Goal: Navigation & Orientation: Find specific page/section

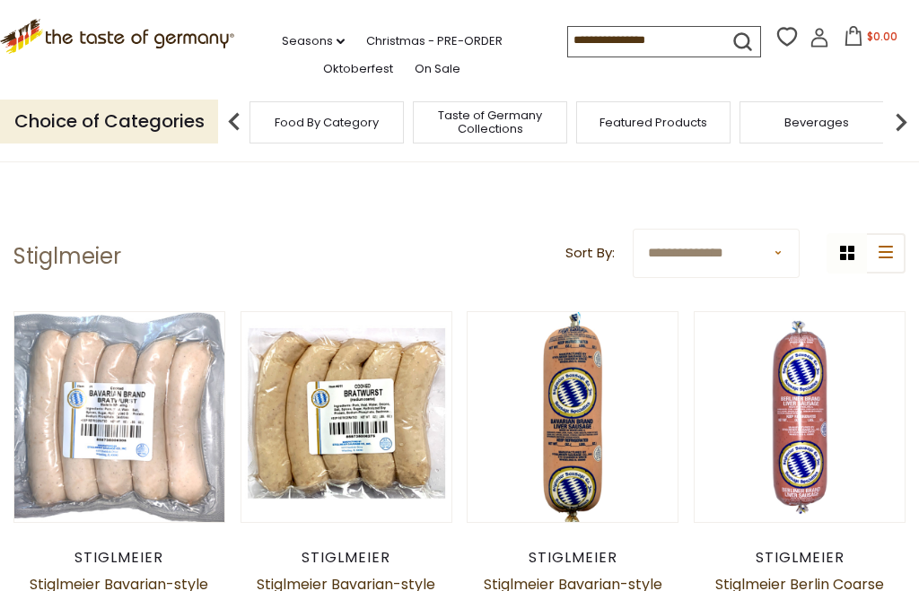
click at [910, 110] on img at bounding box center [901, 122] width 36 height 36
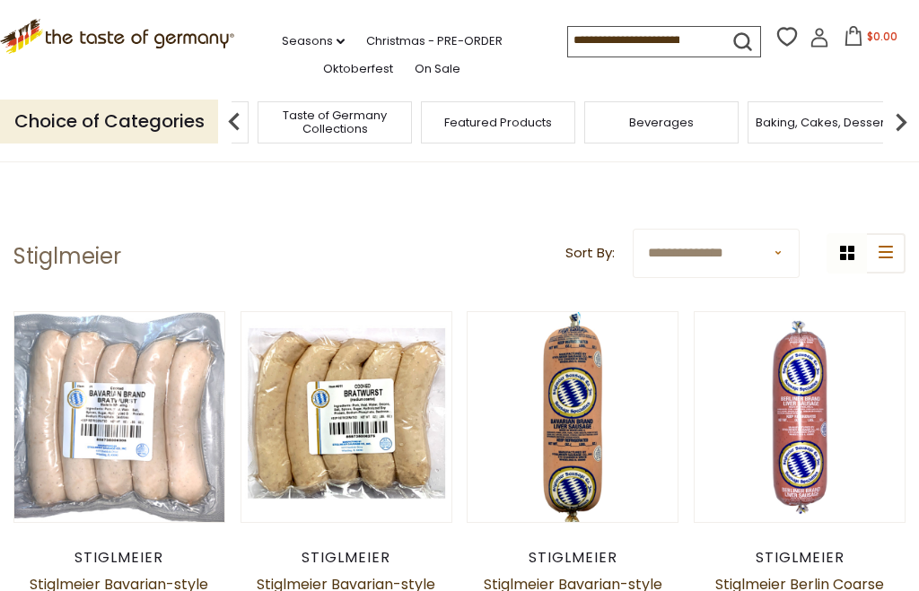
click at [907, 132] on img at bounding box center [901, 122] width 36 height 36
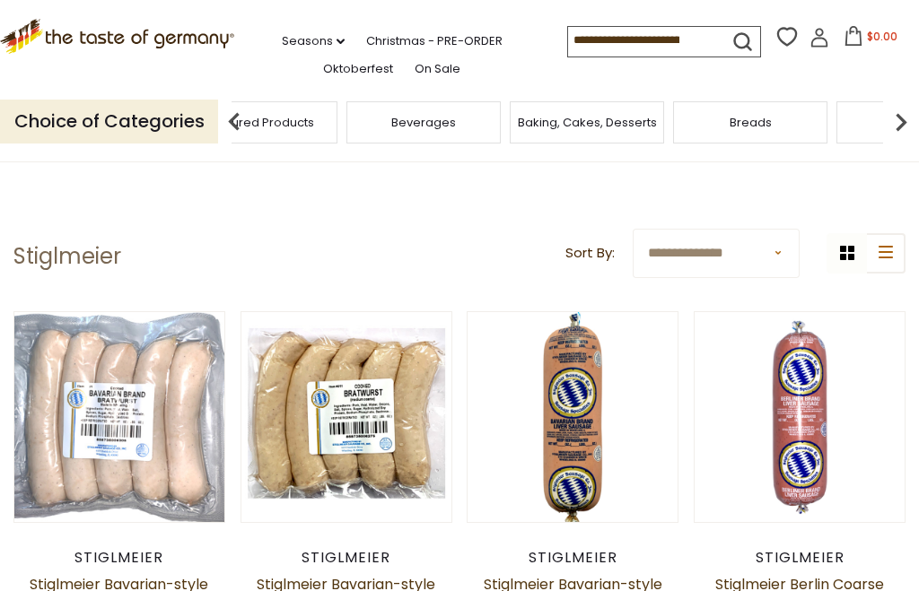
click at [908, 119] on img at bounding box center [901, 122] width 36 height 36
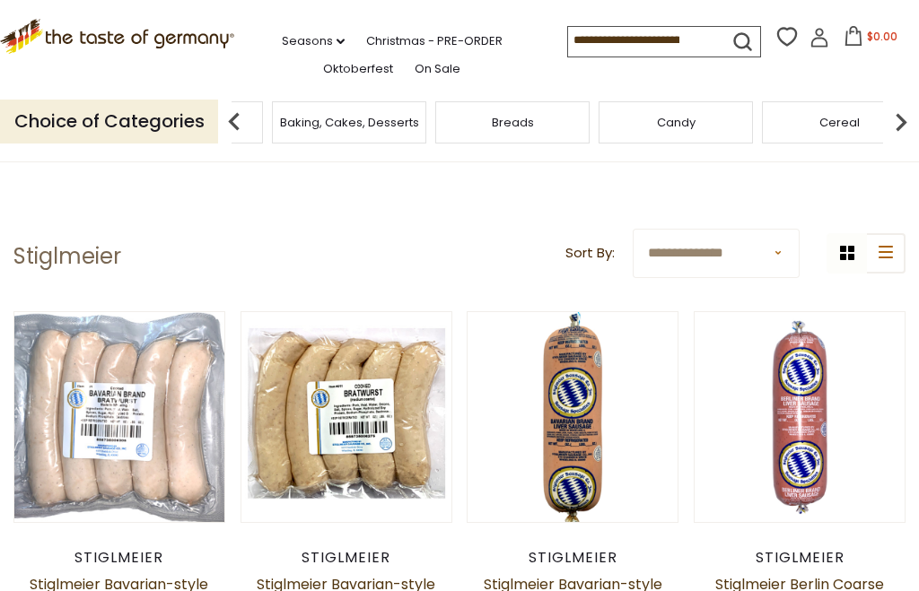
click at [908, 119] on img at bounding box center [901, 122] width 36 height 36
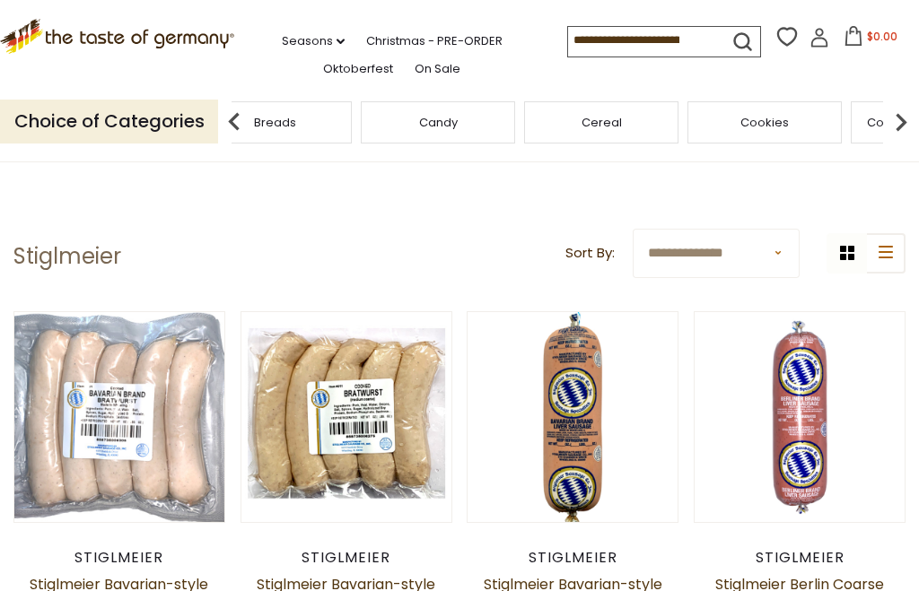
click at [909, 128] on img at bounding box center [901, 122] width 36 height 36
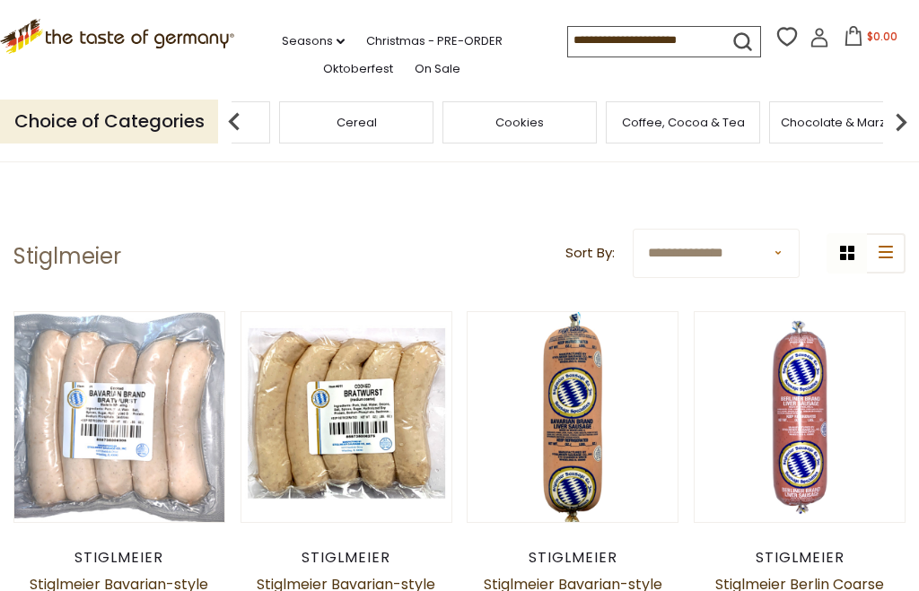
click at [901, 122] on img at bounding box center [901, 122] width 36 height 36
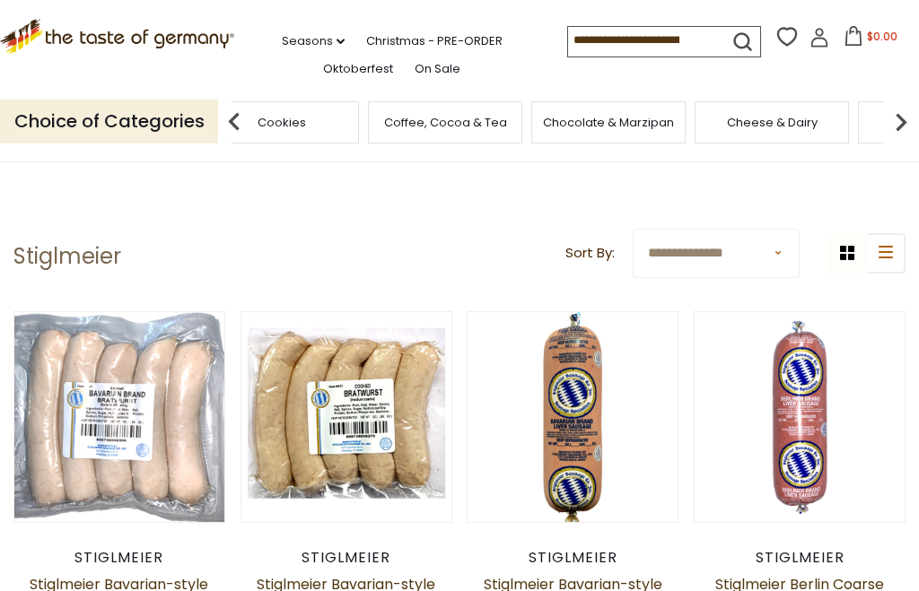
click at [911, 124] on img at bounding box center [901, 122] width 36 height 36
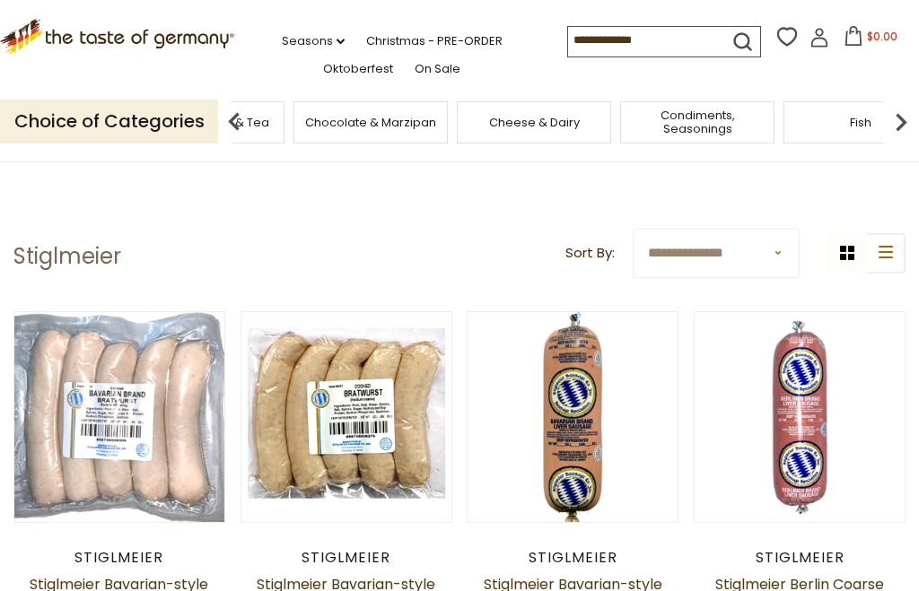
click at [914, 129] on img at bounding box center [901, 122] width 36 height 36
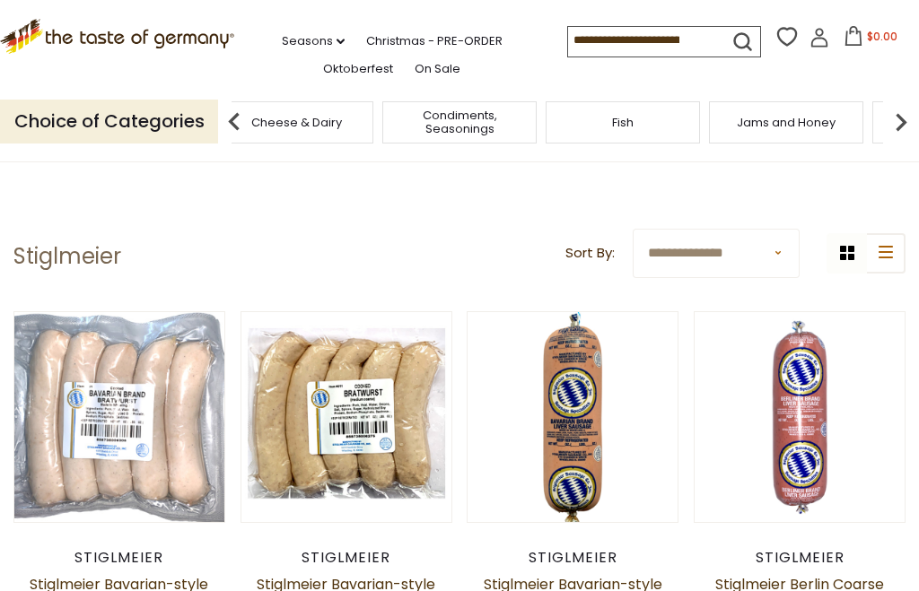
click at [907, 120] on img at bounding box center [901, 122] width 36 height 36
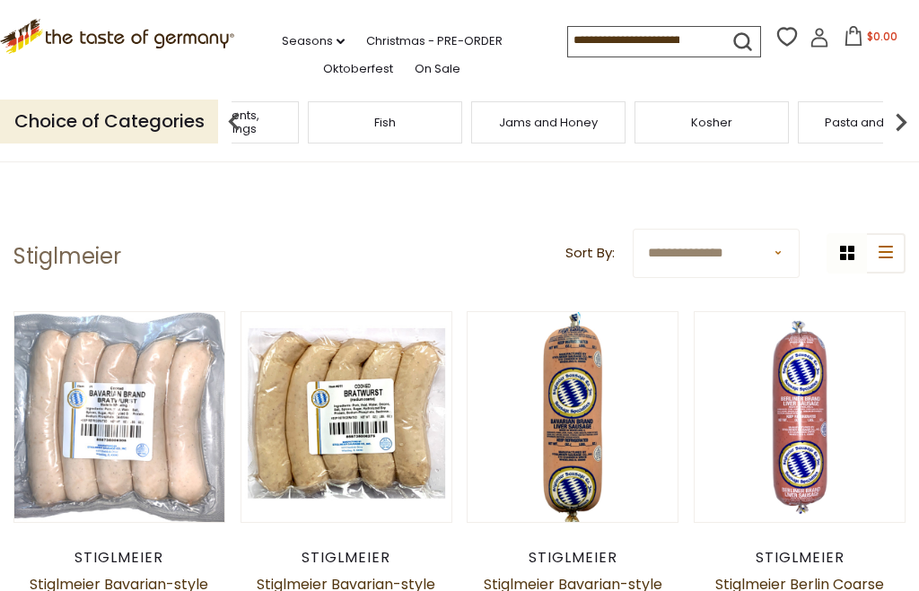
click at [912, 128] on img at bounding box center [901, 122] width 36 height 36
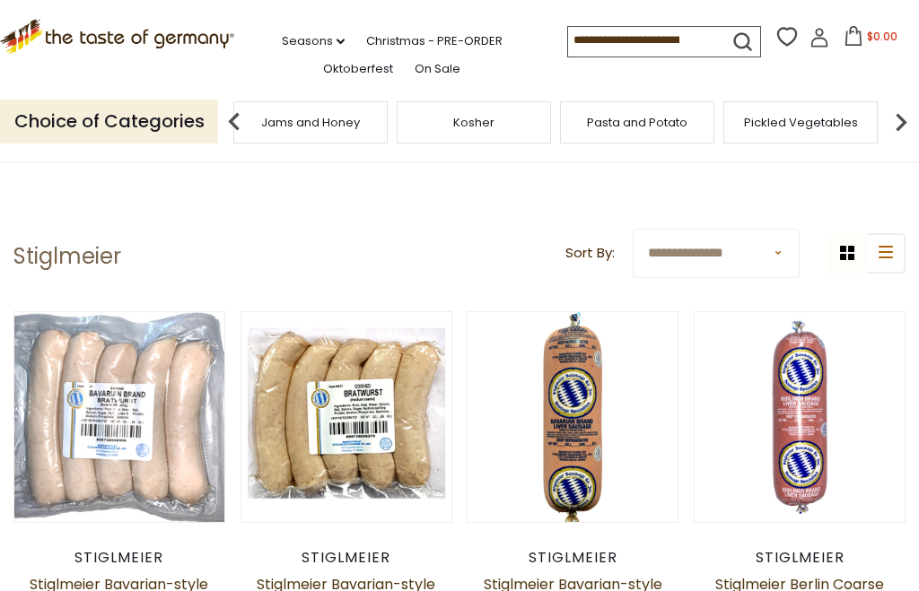
click at [916, 127] on img at bounding box center [901, 122] width 36 height 36
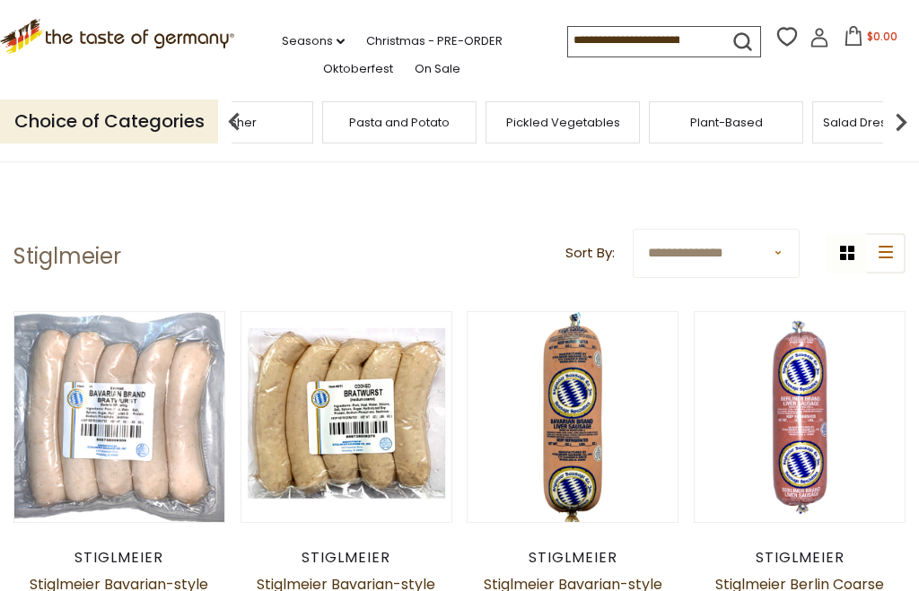
click at [914, 128] on img at bounding box center [901, 122] width 36 height 36
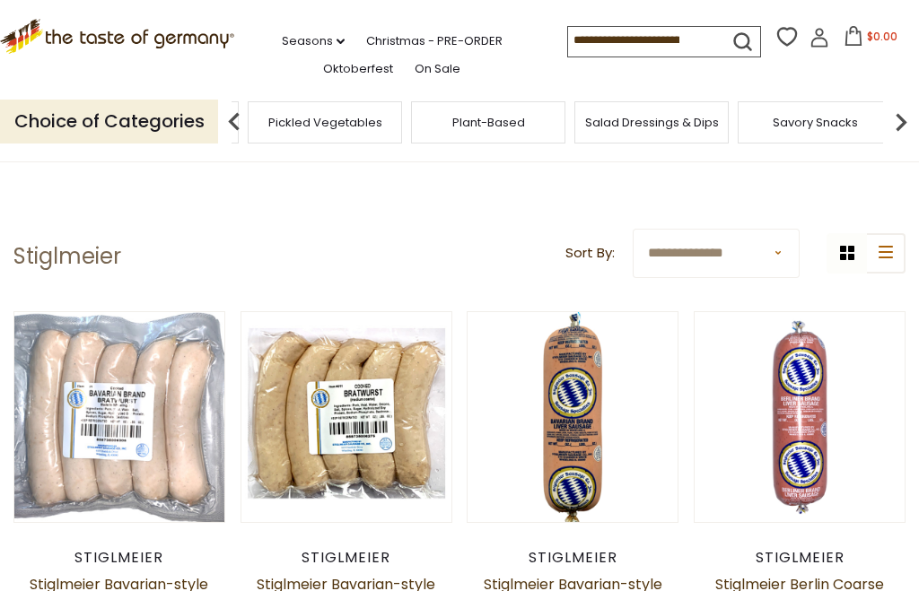
click at [914, 123] on img at bounding box center [901, 122] width 36 height 36
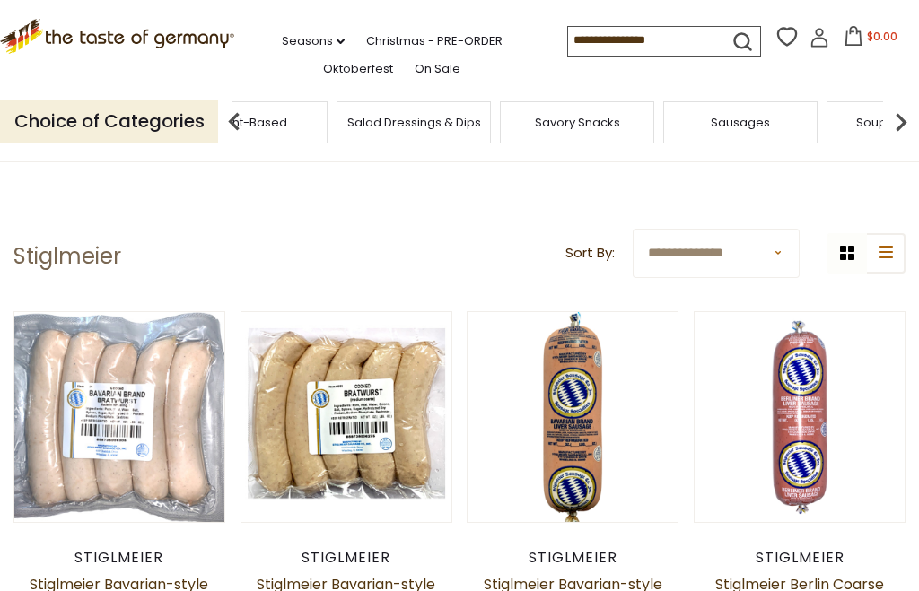
click at [910, 128] on img at bounding box center [901, 122] width 36 height 36
